Goal: Information Seeking & Learning: Learn about a topic

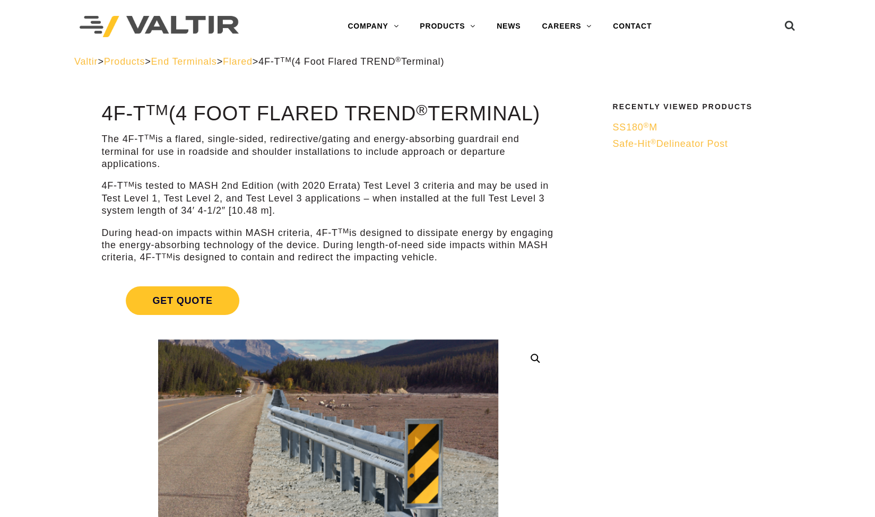
click at [201, 23] on img at bounding box center [159, 27] width 159 height 22
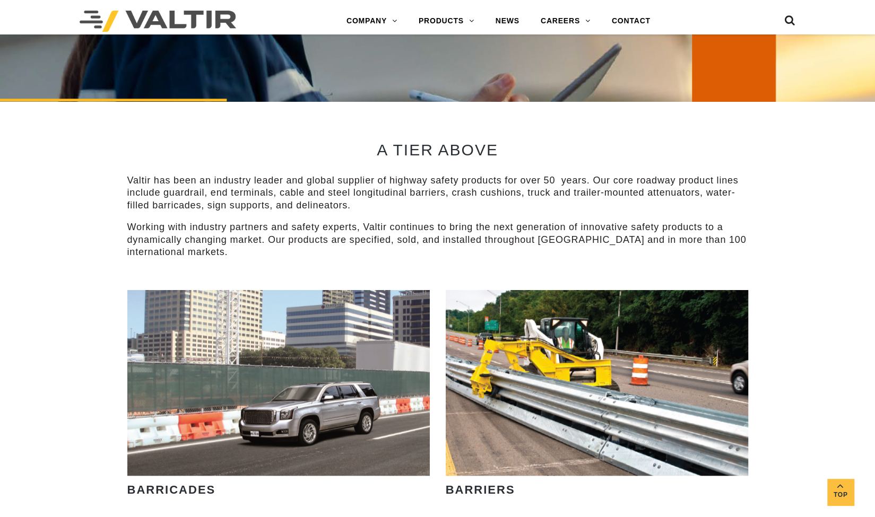
scroll to position [472, 0]
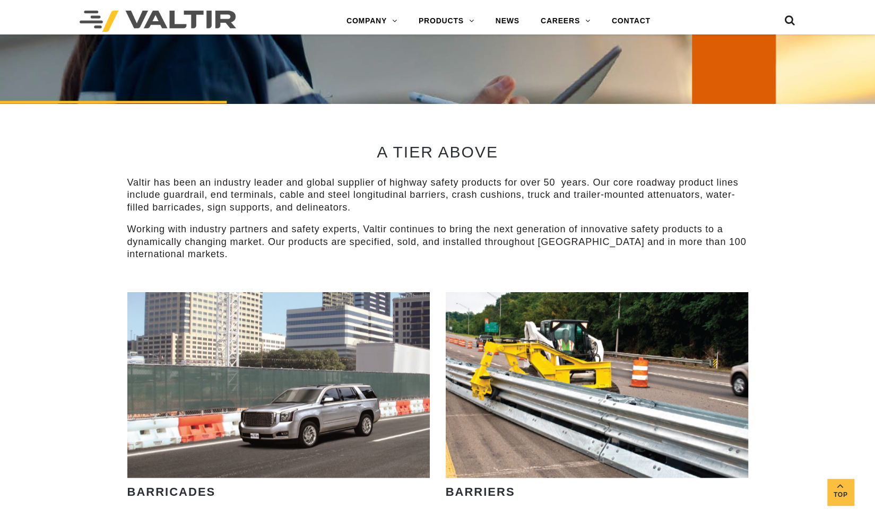
drag, startPoint x: 881, startPoint y: 41, endPoint x: 876, endPoint y: 126, distance: 84.5
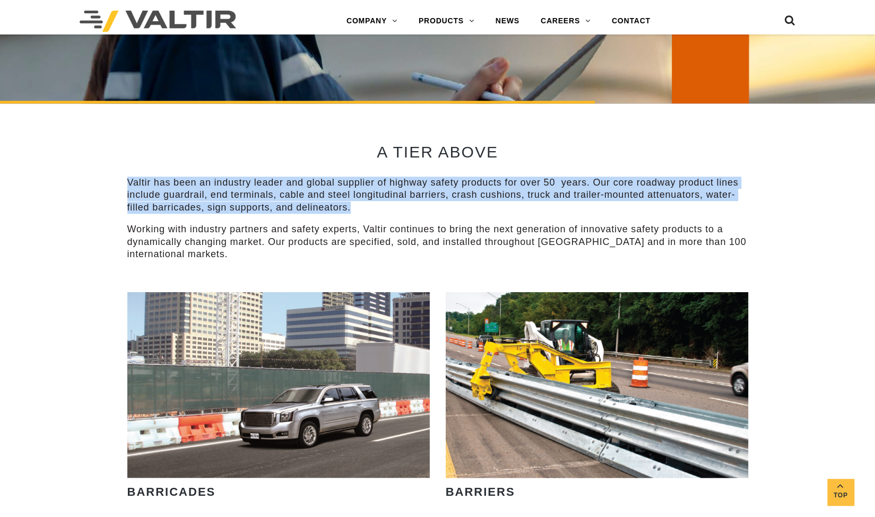
drag, startPoint x: 127, startPoint y: 178, endPoint x: 362, endPoint y: 205, distance: 236.0
click at [362, 205] on p "Valtir has been an industry leader and global supplier of highway safety produc…" at bounding box center [437, 195] width 621 height 37
copy p "Valtir has been an industry leader and global supplier of highway safety produc…"
